Goal: Task Accomplishment & Management: Complete application form

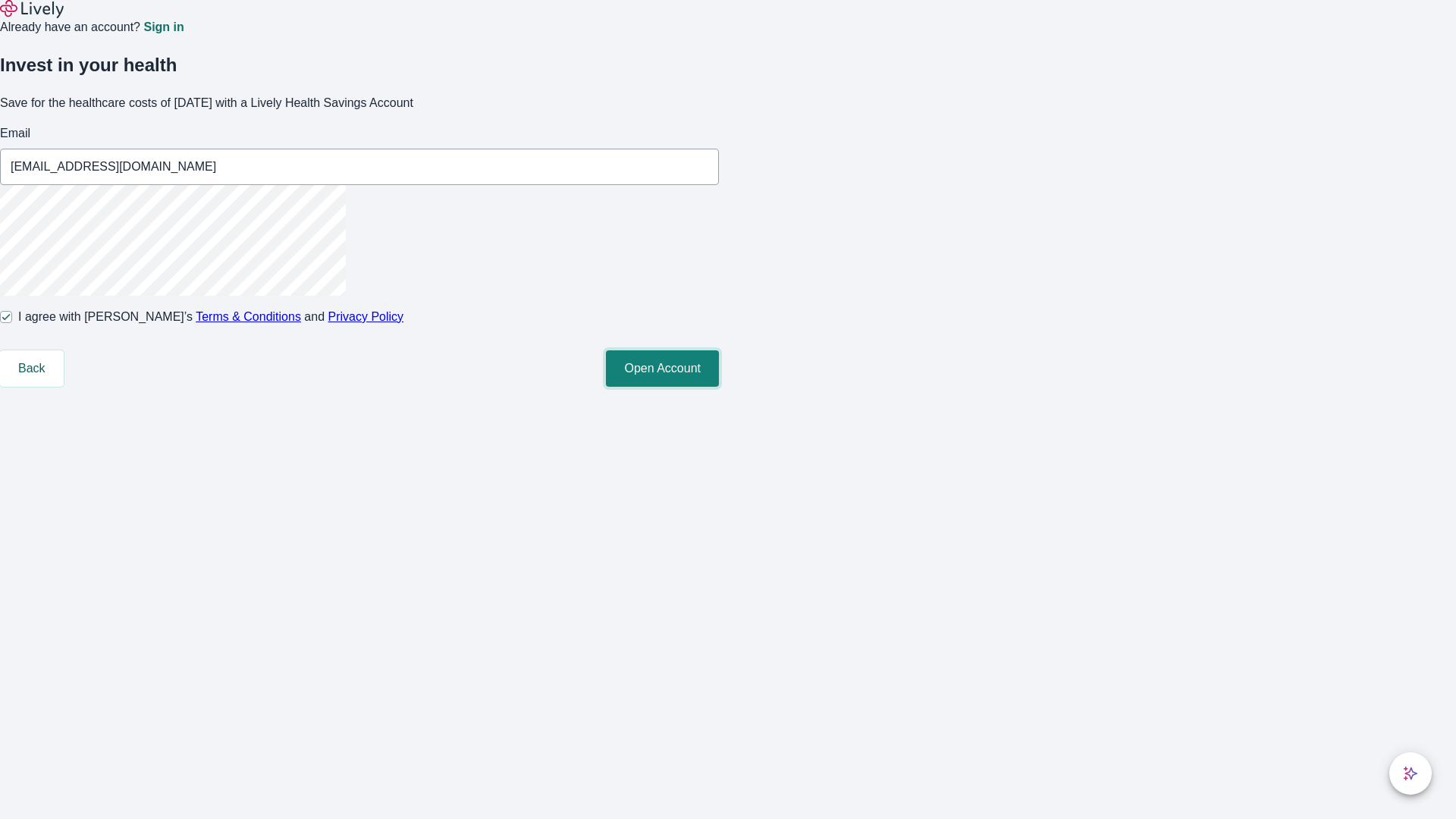
click at [719, 387] on button "Open Account" at bounding box center [662, 368] width 113 height 36
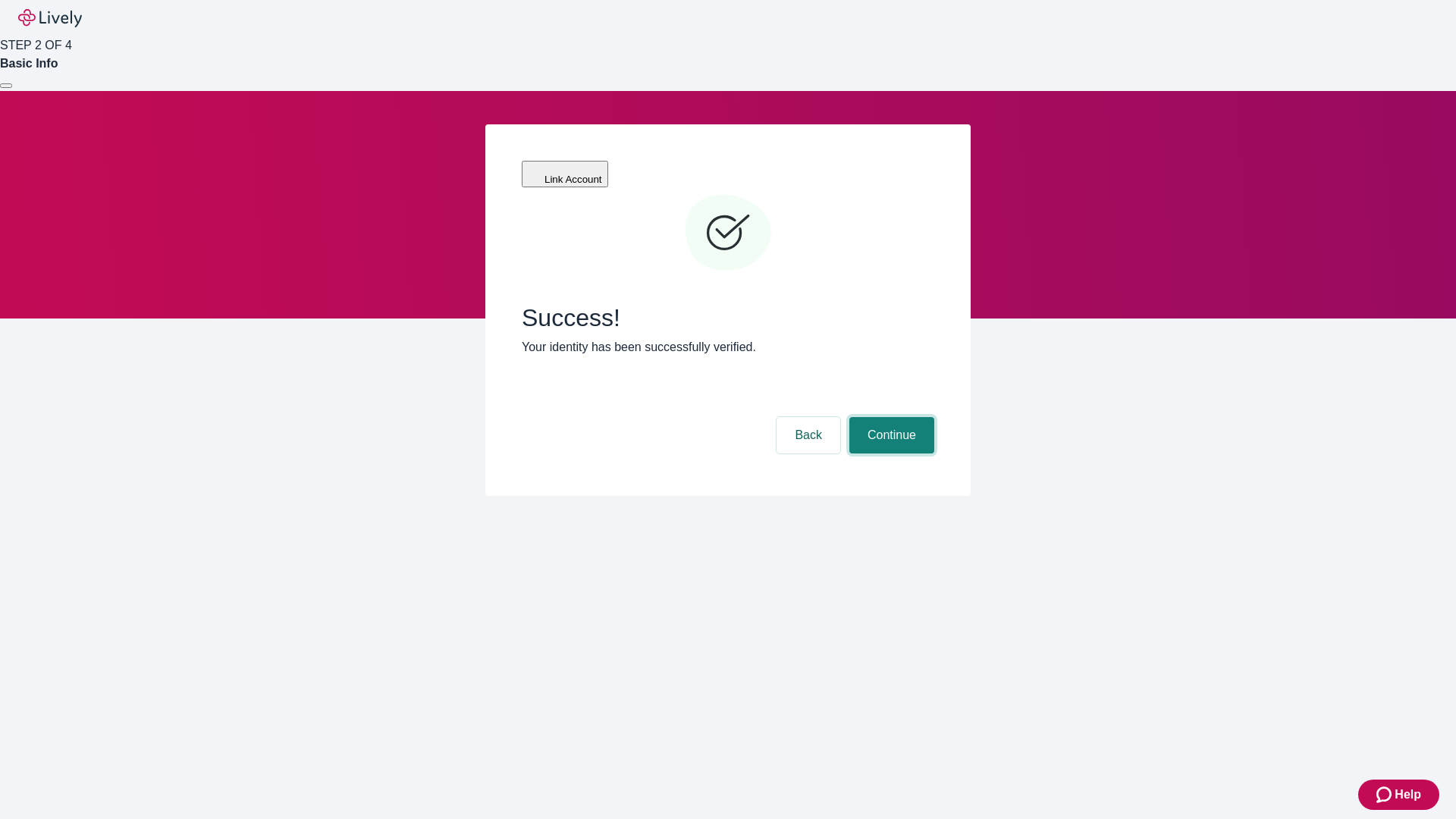
click at [889, 417] on button "Continue" at bounding box center [891, 435] width 85 height 36
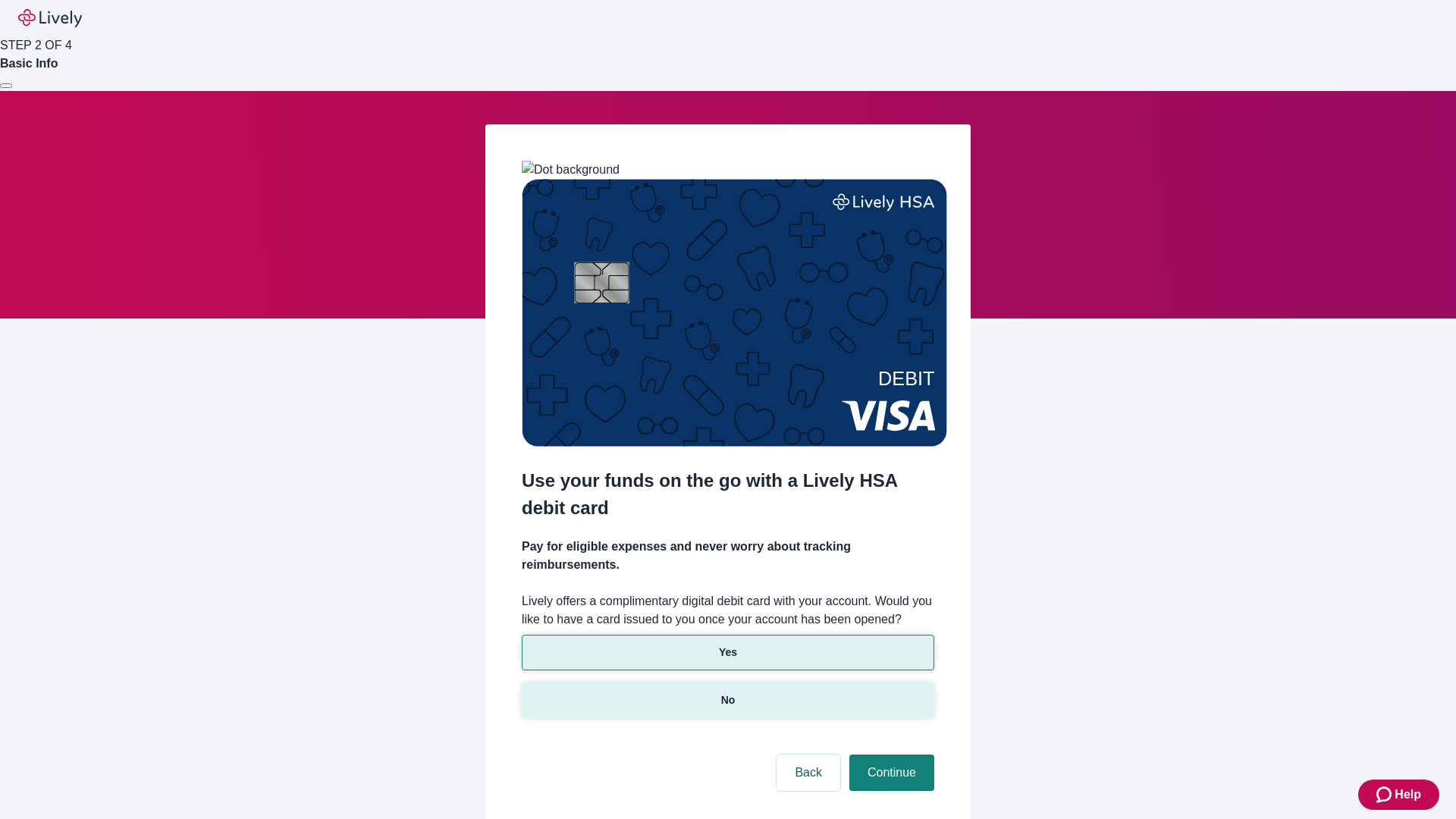
click at [728, 693] on p "No" at bounding box center [728, 700] width 14 height 16
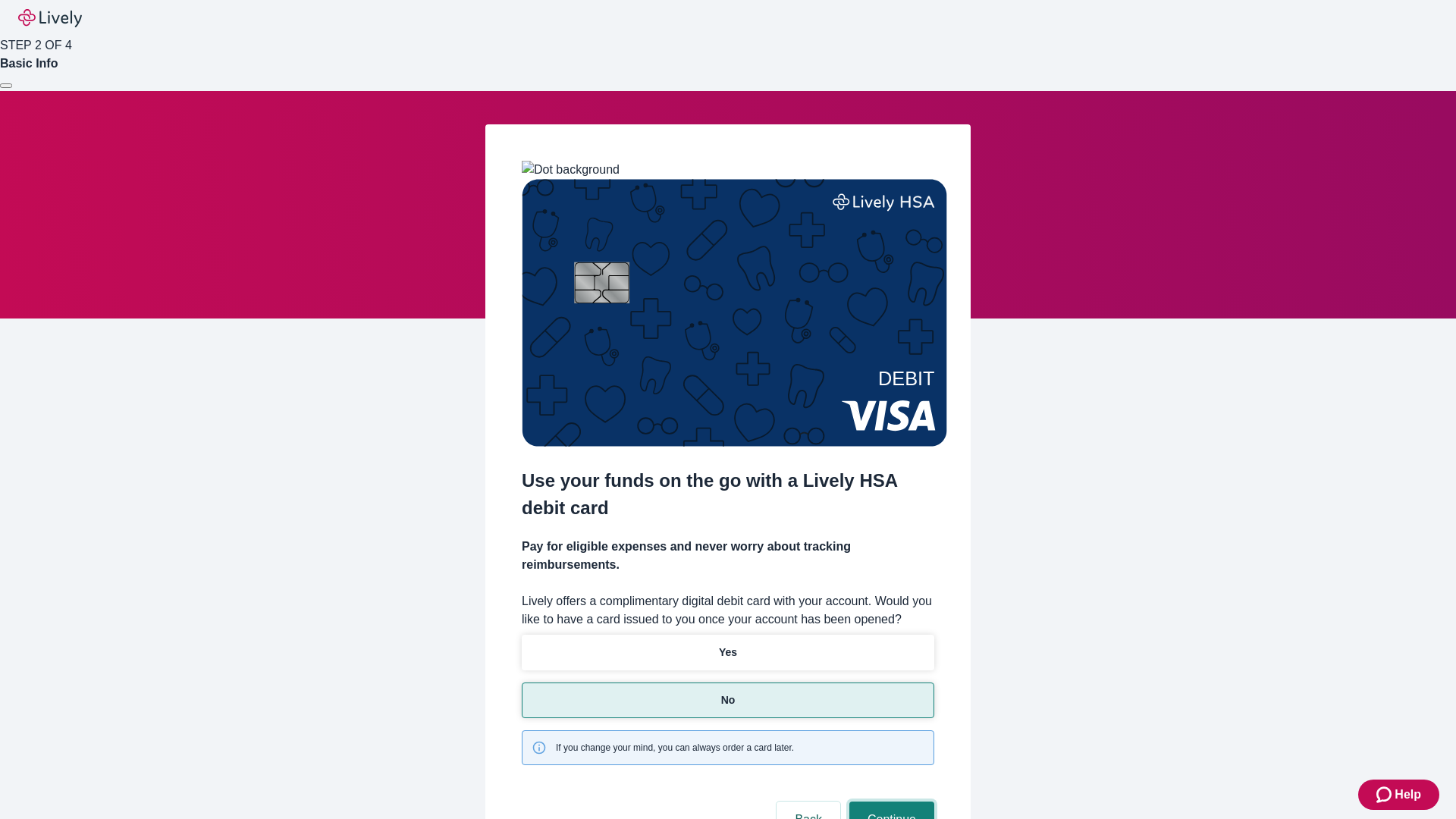
click at [889, 801] on button "Continue" at bounding box center [891, 819] width 85 height 36
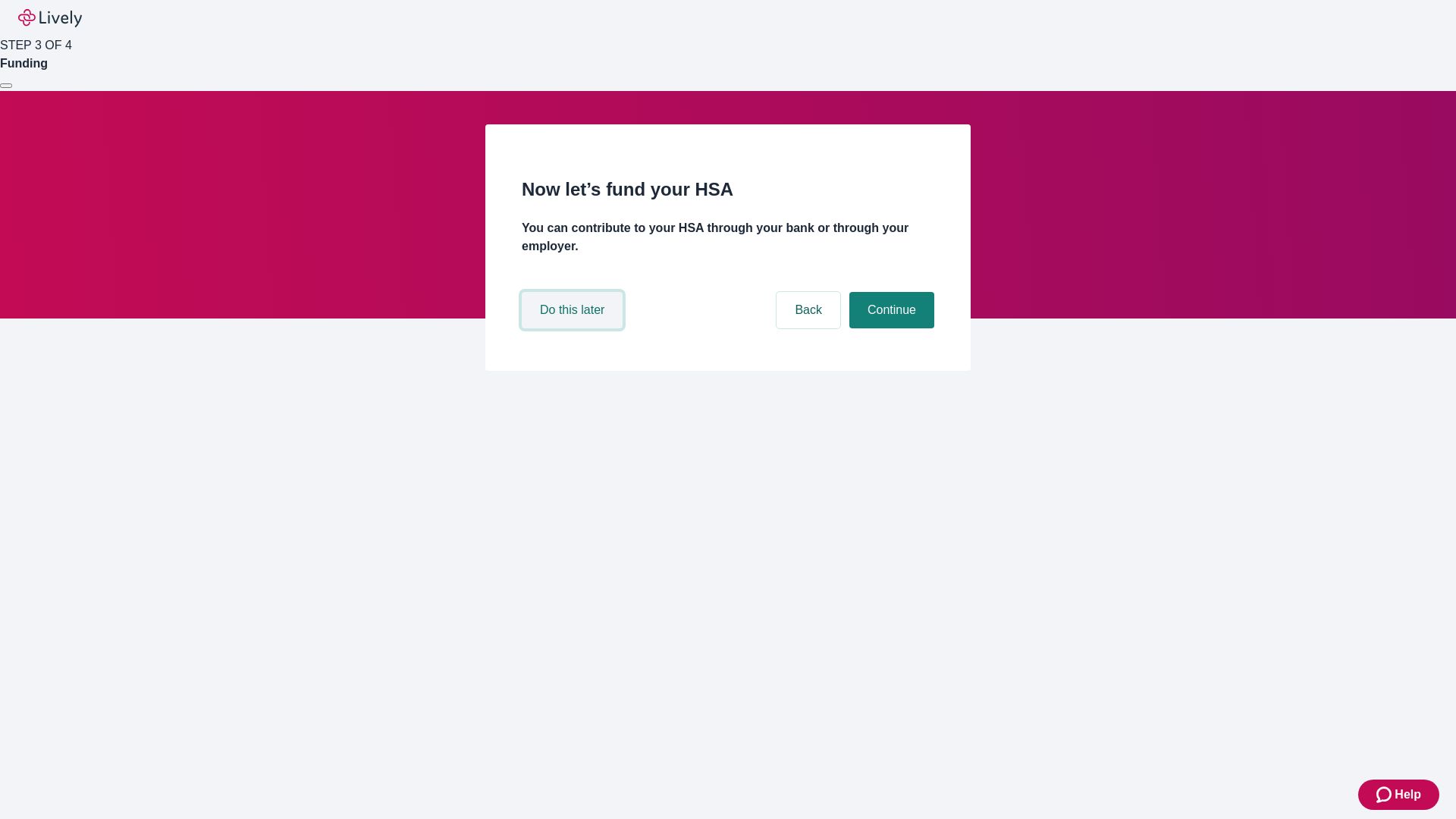
click at [574, 328] on button "Do this later" at bounding box center [572, 310] width 100 height 36
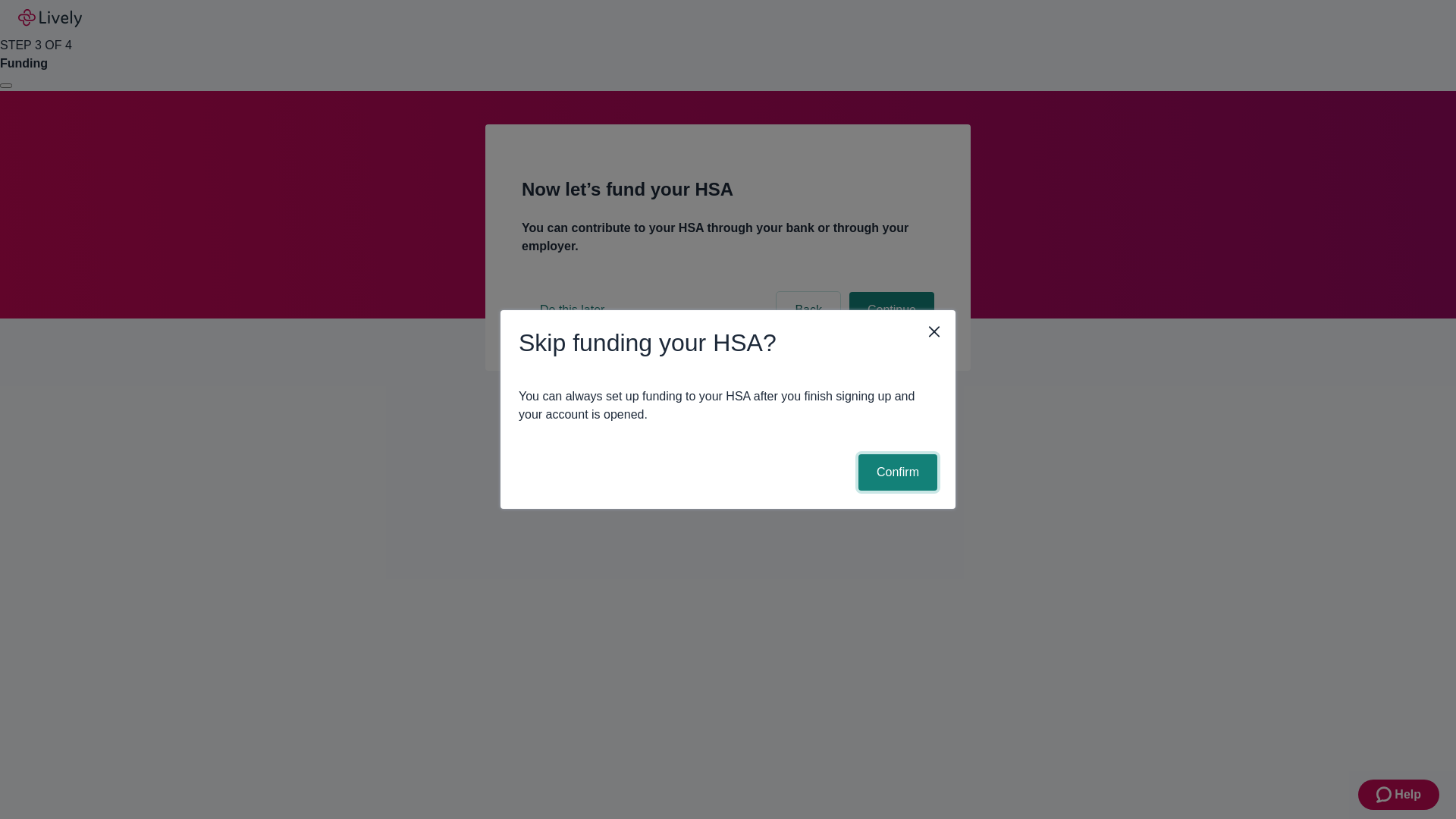
click at [896, 472] on button "Confirm" at bounding box center [898, 472] width 79 height 36
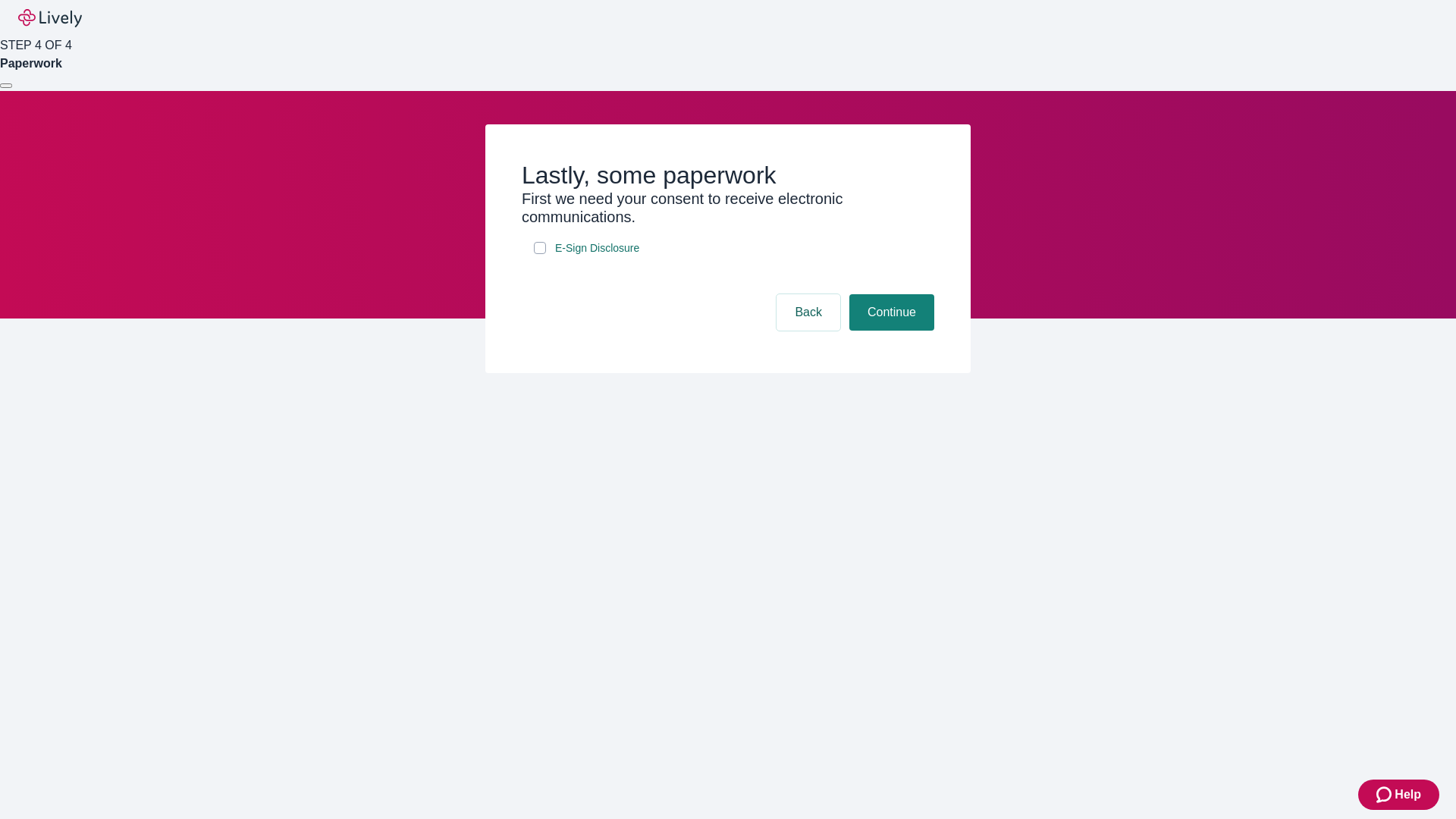
click at [540, 254] on input "E-Sign Disclosure" at bounding box center [540, 248] width 12 height 12
checkbox input "true"
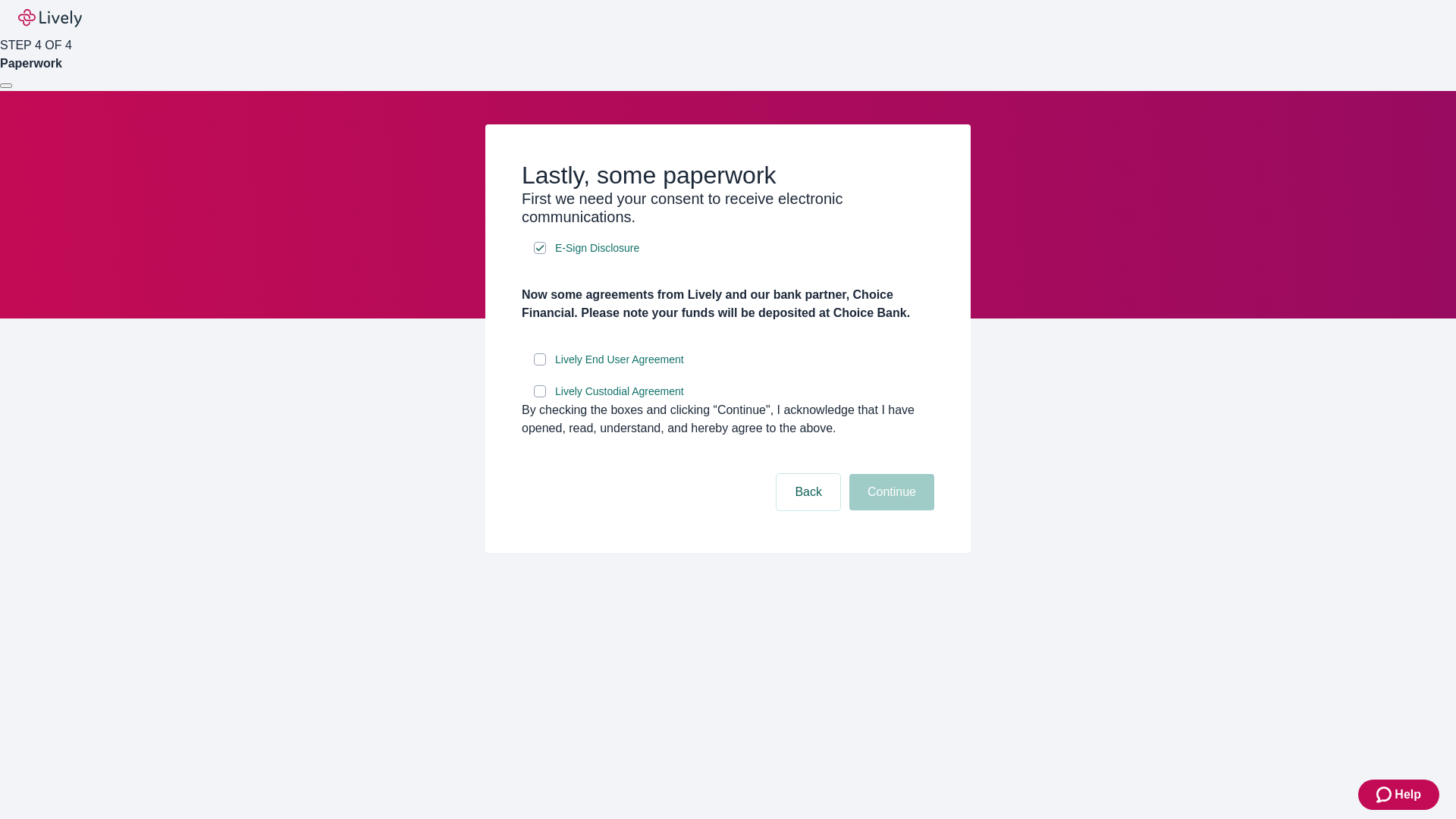
click at [540, 366] on input "Lively End User Agreement" at bounding box center [540, 359] width 12 height 12
checkbox input "true"
click at [540, 398] on input "Lively Custodial Agreement" at bounding box center [540, 391] width 12 height 12
checkbox input "true"
click at [889, 511] on button "Continue" at bounding box center [891, 492] width 85 height 36
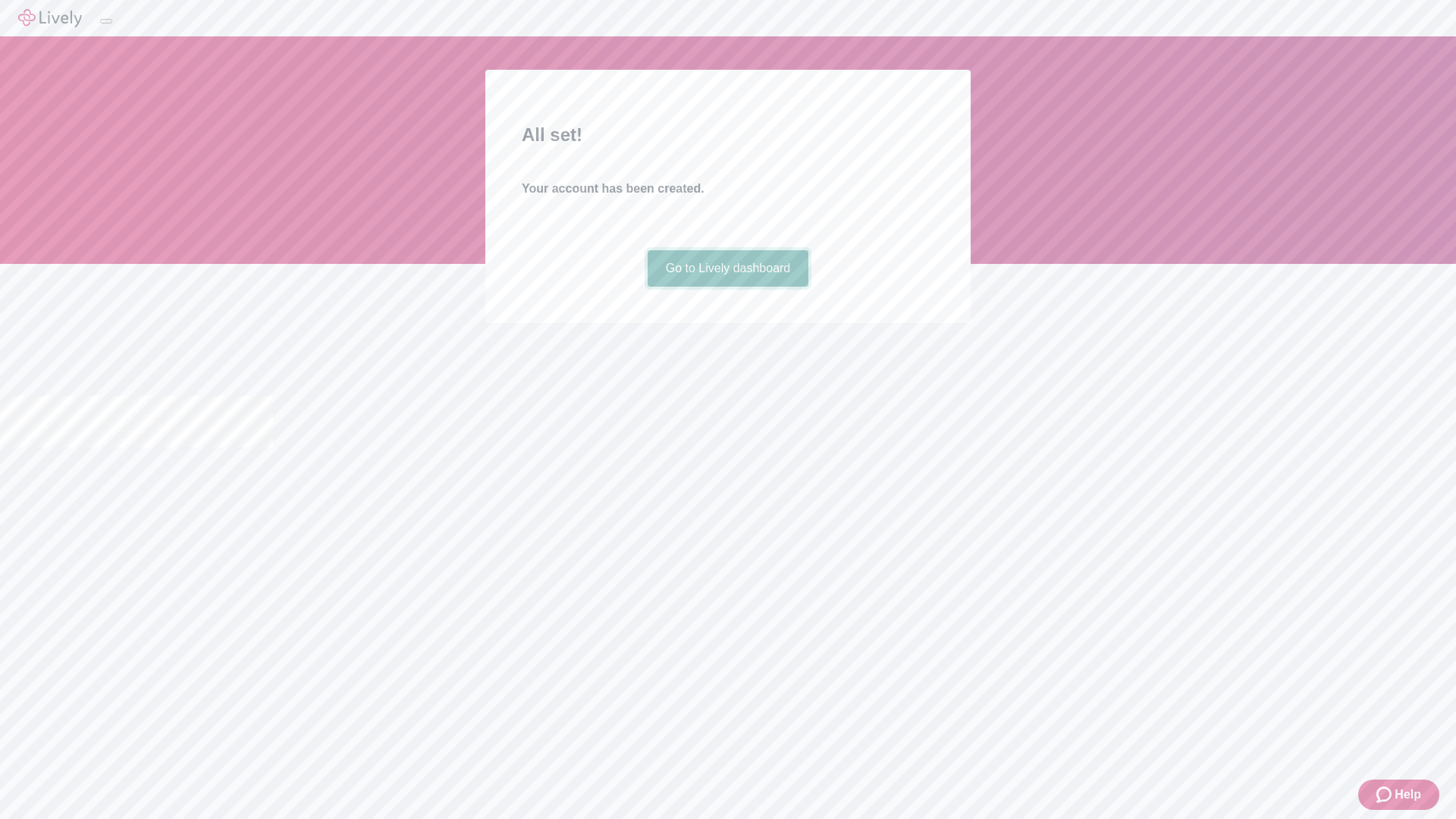
click at [728, 286] on link "Go to Lively dashboard" at bounding box center [728, 268] width 162 height 36
